Goal: Transaction & Acquisition: Purchase product/service

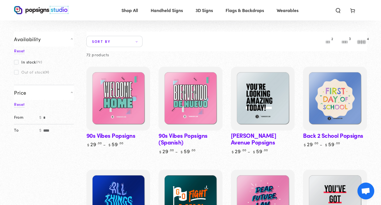
scroll to position [48, 0]
click at [136, 41] on icon at bounding box center [136, 42] width 3 height 2
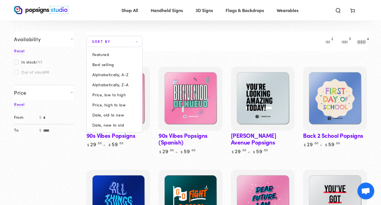
click at [136, 40] on summary "Sort by" at bounding box center [114, 41] width 56 height 11
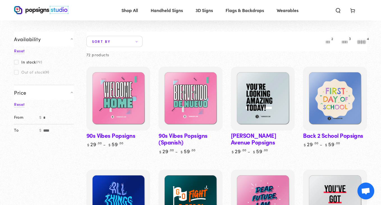
click at [136, 38] on span "Sort by" at bounding box center [114, 41] width 56 height 11
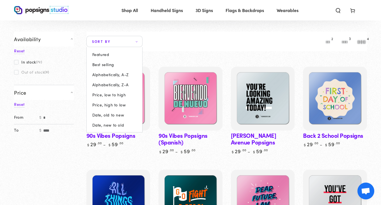
click at [123, 105] on span "Price, high to low" at bounding box center [109, 105] width 34 height 4
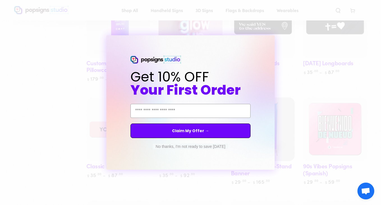
scroll to position [231, 0]
click at [200, 148] on button "No thanks, I'm not ready to save today" at bounding box center [190, 147] width 75 height 6
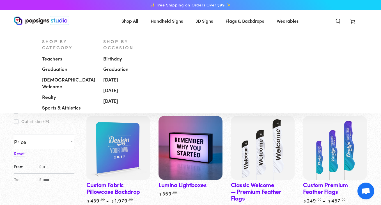
scroll to position [0, 0]
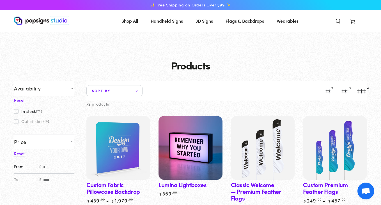
click at [207, 22] on span "3D Signs" at bounding box center [204, 21] width 17 height 8
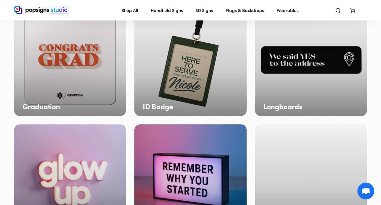
scroll to position [307, 0]
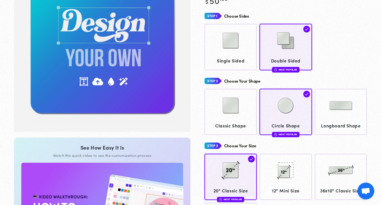
scroll to position [88, 0]
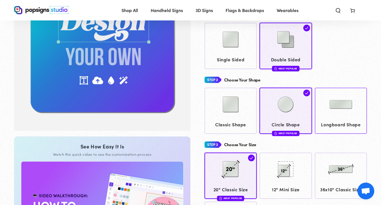
click at [340, 118] on div at bounding box center [340, 105] width 47 height 28
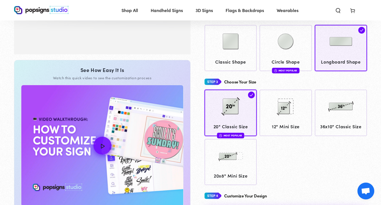
scroll to position [166, 0]
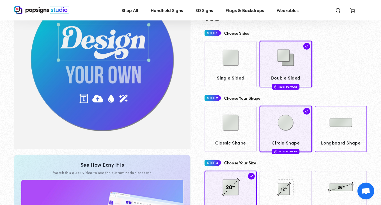
scroll to position [73, 0]
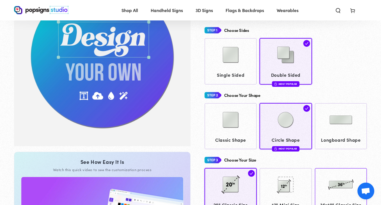
click at [339, 183] on img at bounding box center [341, 185] width 28 height 28
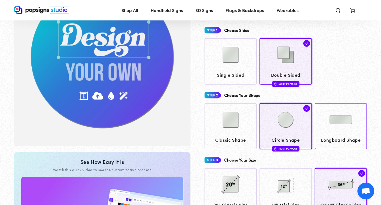
click at [343, 123] on img at bounding box center [341, 120] width 28 height 28
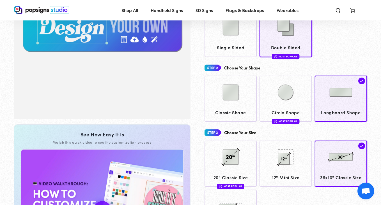
scroll to position [100, 0]
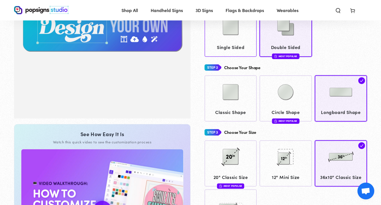
click at [226, 43] on span "Single Sided" at bounding box center [230, 47] width 47 height 8
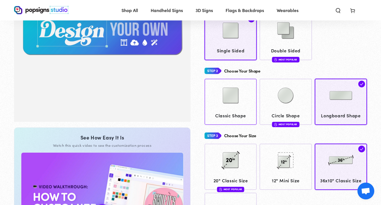
click at [231, 104] on img at bounding box center [231, 96] width 28 height 28
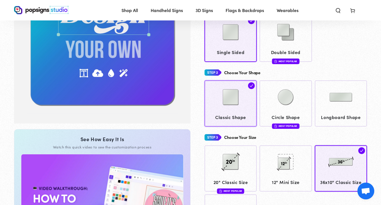
scroll to position [131, 0]
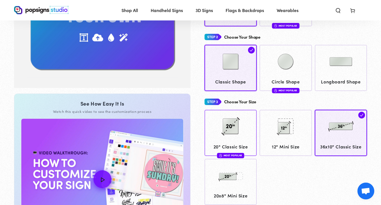
click at [237, 127] on img at bounding box center [231, 127] width 28 height 28
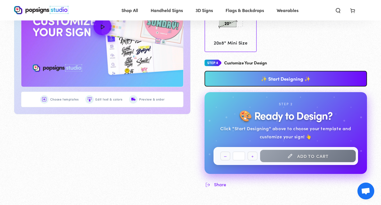
scroll to position [299, 0]
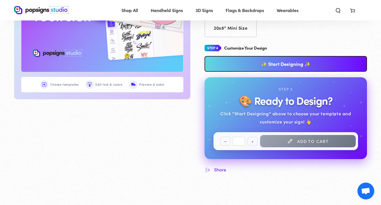
click at [274, 61] on link "✨ Start Designing ✨" at bounding box center [286, 64] width 162 height 16
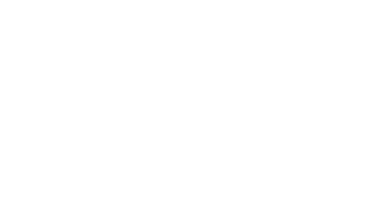
scroll to position [0, 0]
type textarea "An ancient tree with a door leading to a magical world"
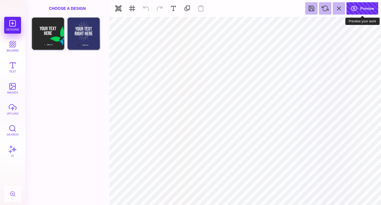
click at [372, 7] on button "Preview" at bounding box center [362, 8] width 32 height 12
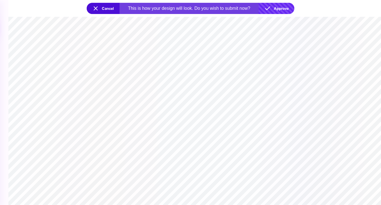
click at [278, 10] on button "Approve" at bounding box center [277, 8] width 36 height 11
